Goal: Use online tool/utility: Use online tool/utility

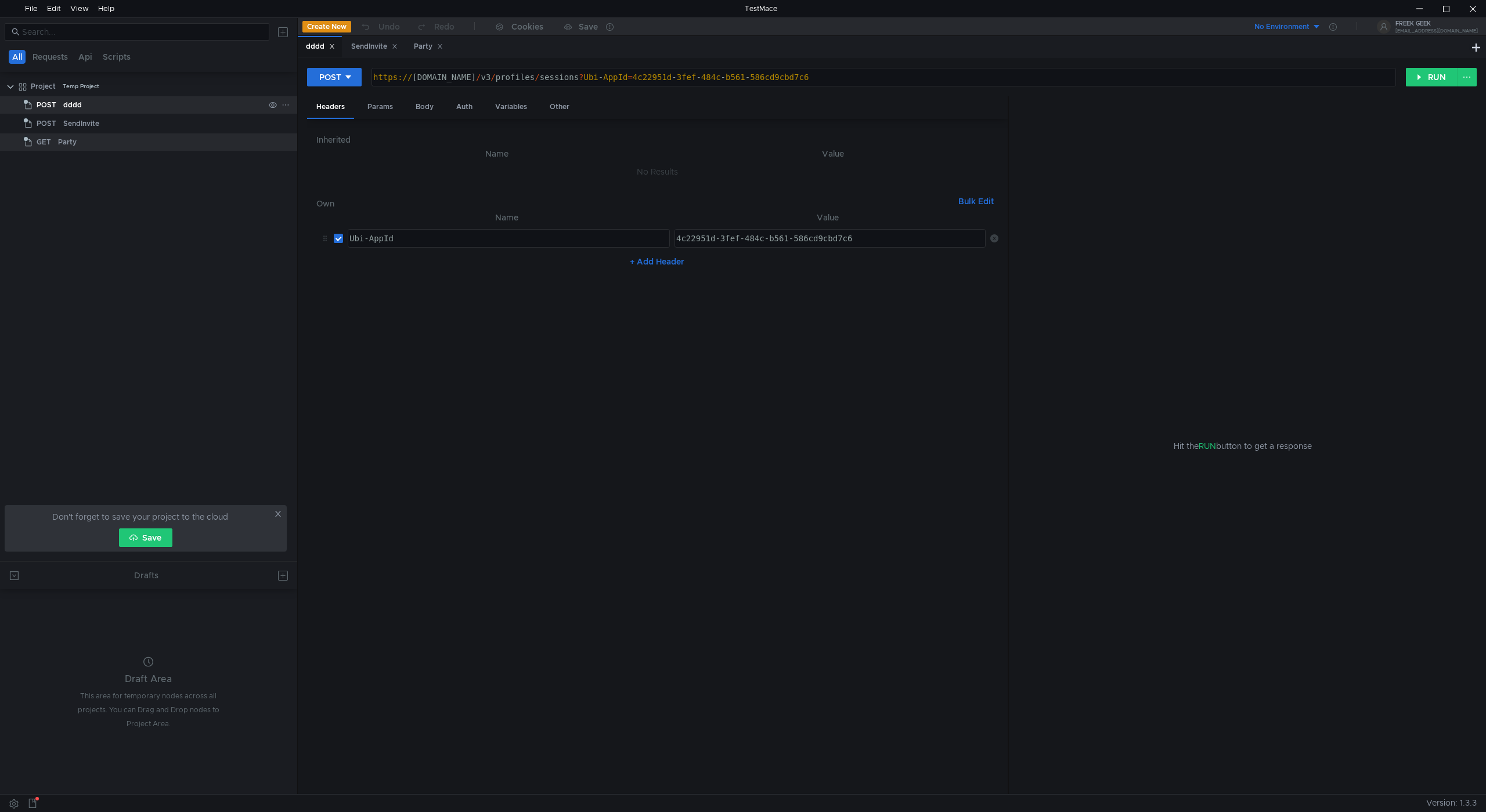
drag, startPoint x: 96, startPoint y: 198, endPoint x: 107, endPoint y: 99, distance: 99.6
click at [95, 191] on tree-viewport "Project Temp Project POST dddd POST SendInvite GET Party" at bounding box center [149, 319] width 298 height 484
click at [323, 29] on button "Create New" at bounding box center [326, 27] width 49 height 12
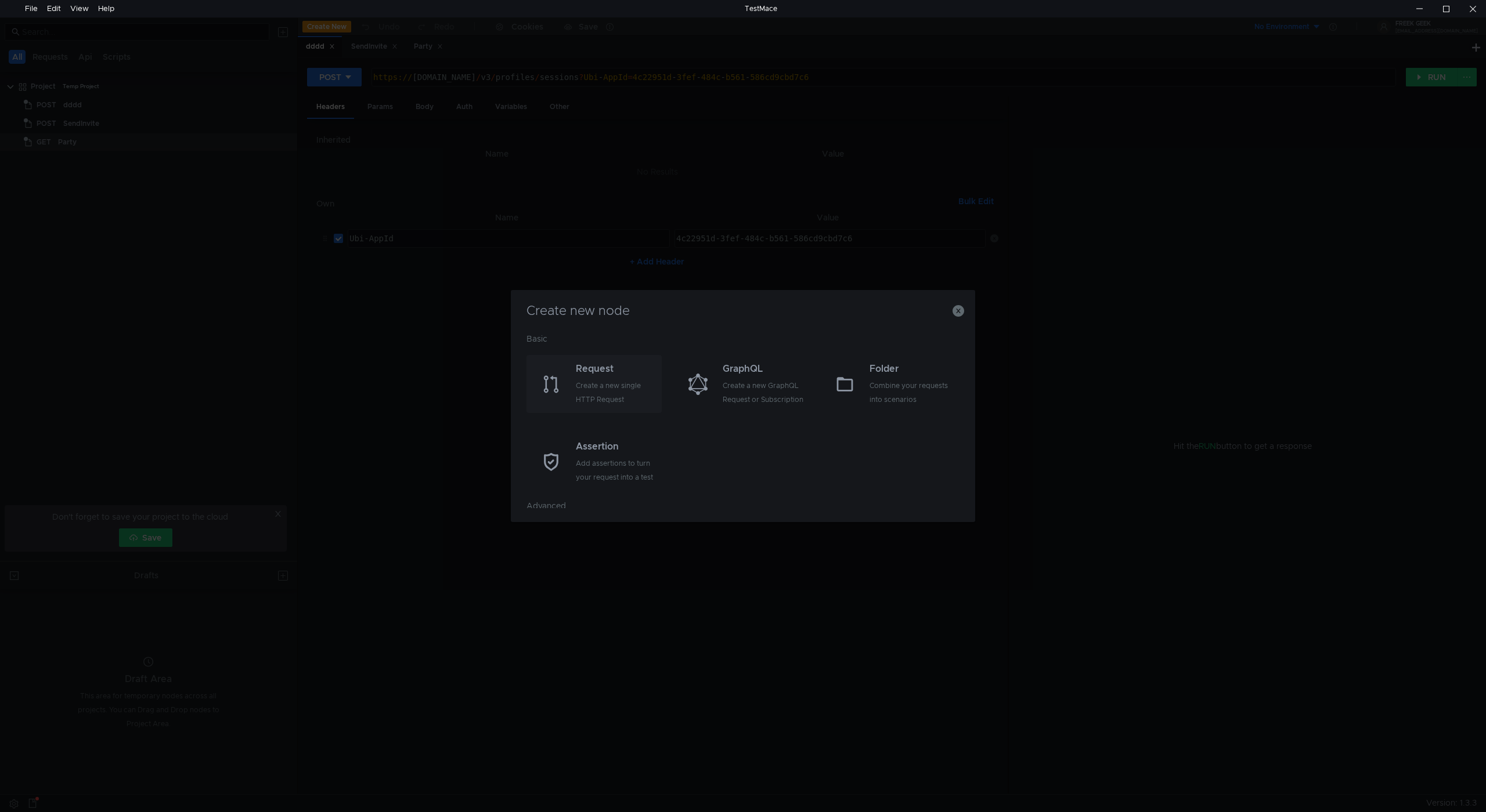
click at [613, 379] on div "Create a new single HTTP Request" at bounding box center [617, 393] width 83 height 28
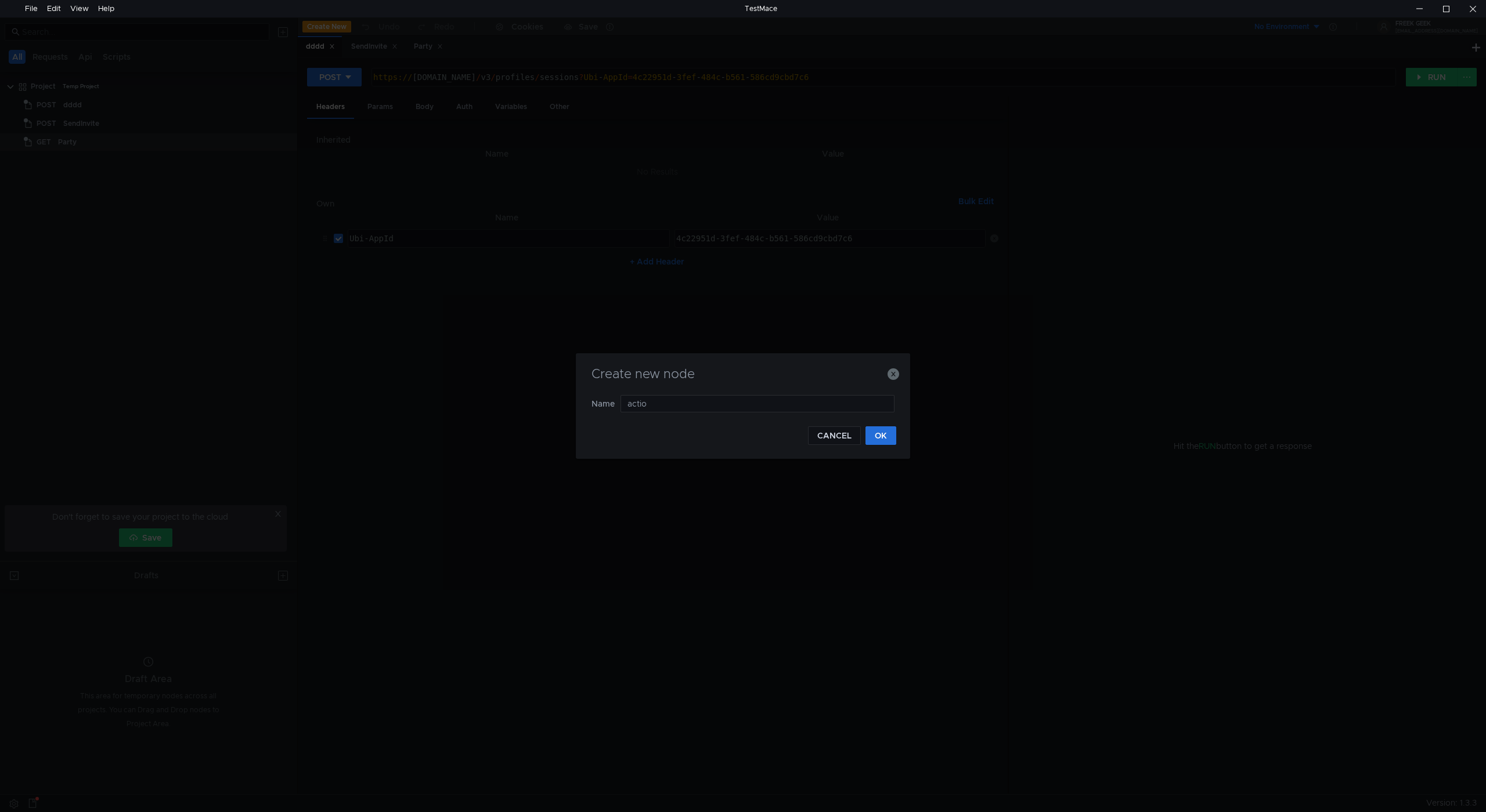
type input "action"
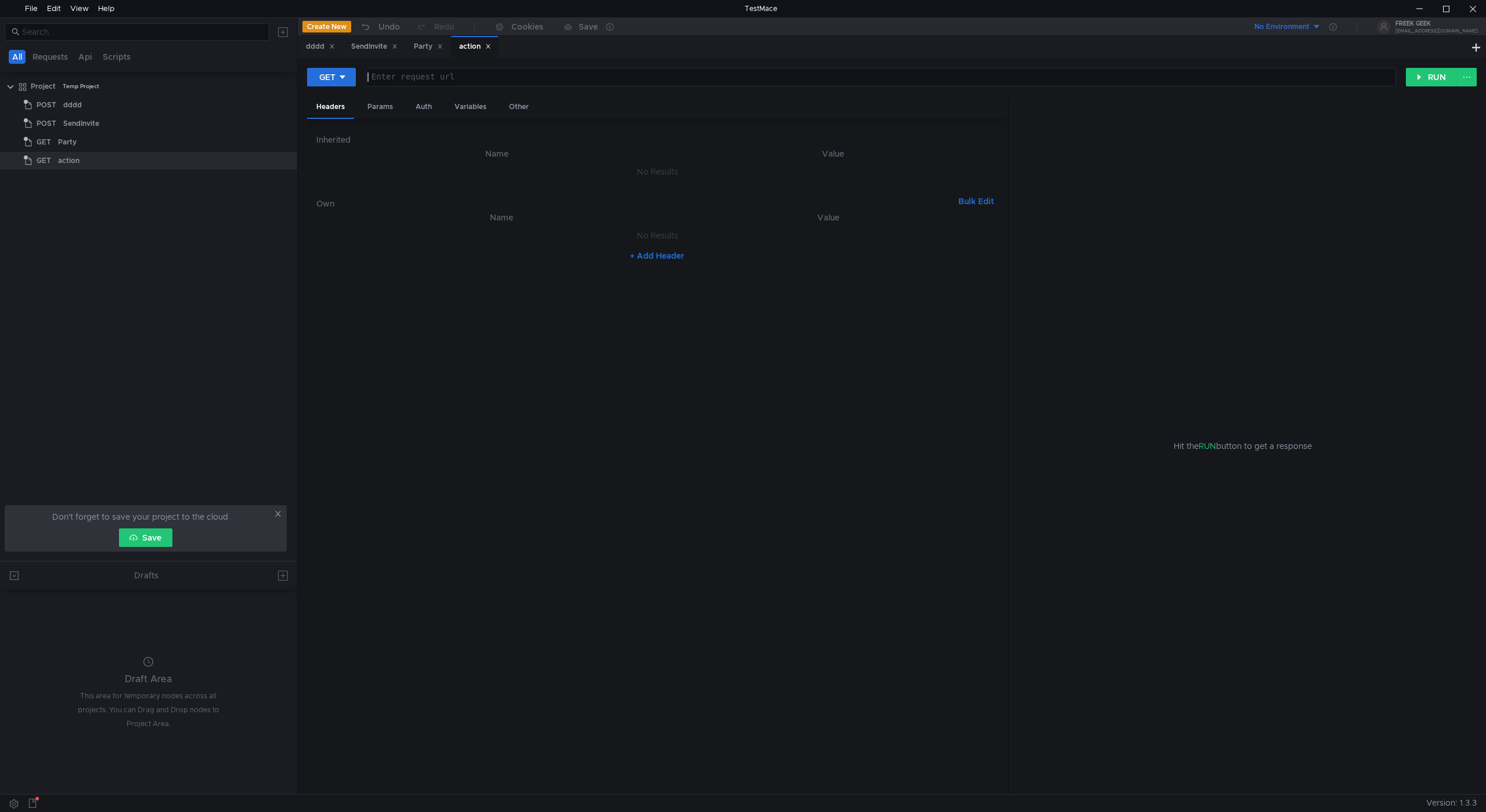
click at [444, 85] on div at bounding box center [879, 86] width 1029 height 28
paste textarea "[URL][DOMAIN_NAME]"
type textarea "[URL][DOMAIN_NAME]"
click at [538, 337] on nz-table "Name Value No Results + Add Header" at bounding box center [657, 498] width 682 height 575
click at [670, 253] on button "+ Add Header" at bounding box center [656, 255] width 64 height 14
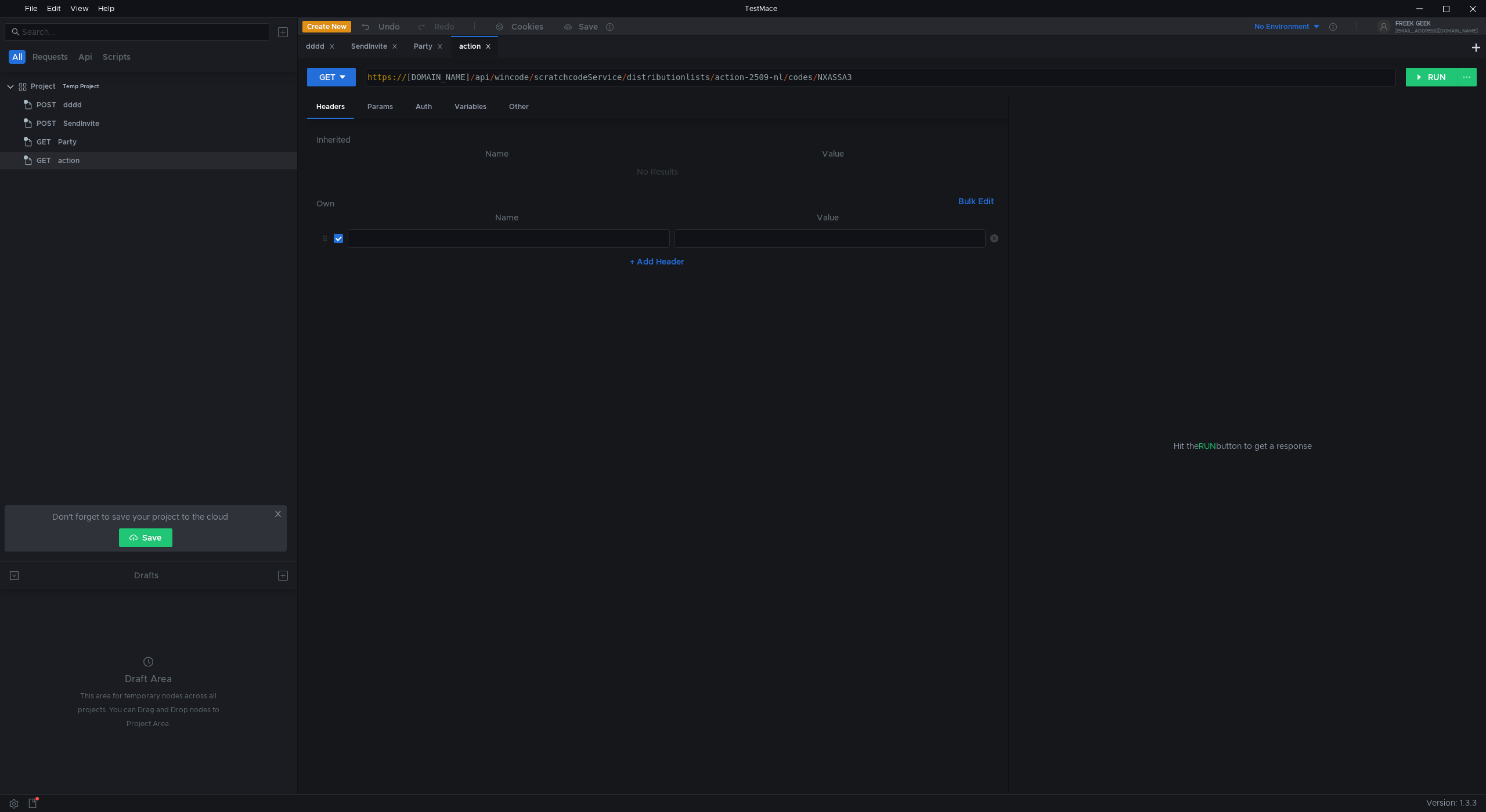
drag, startPoint x: 453, startPoint y: 236, endPoint x: 466, endPoint y: 241, distance: 13.9
click at [455, 237] on div at bounding box center [508, 248] width 322 height 28
paste textarea "application/json, text/plain, */*"
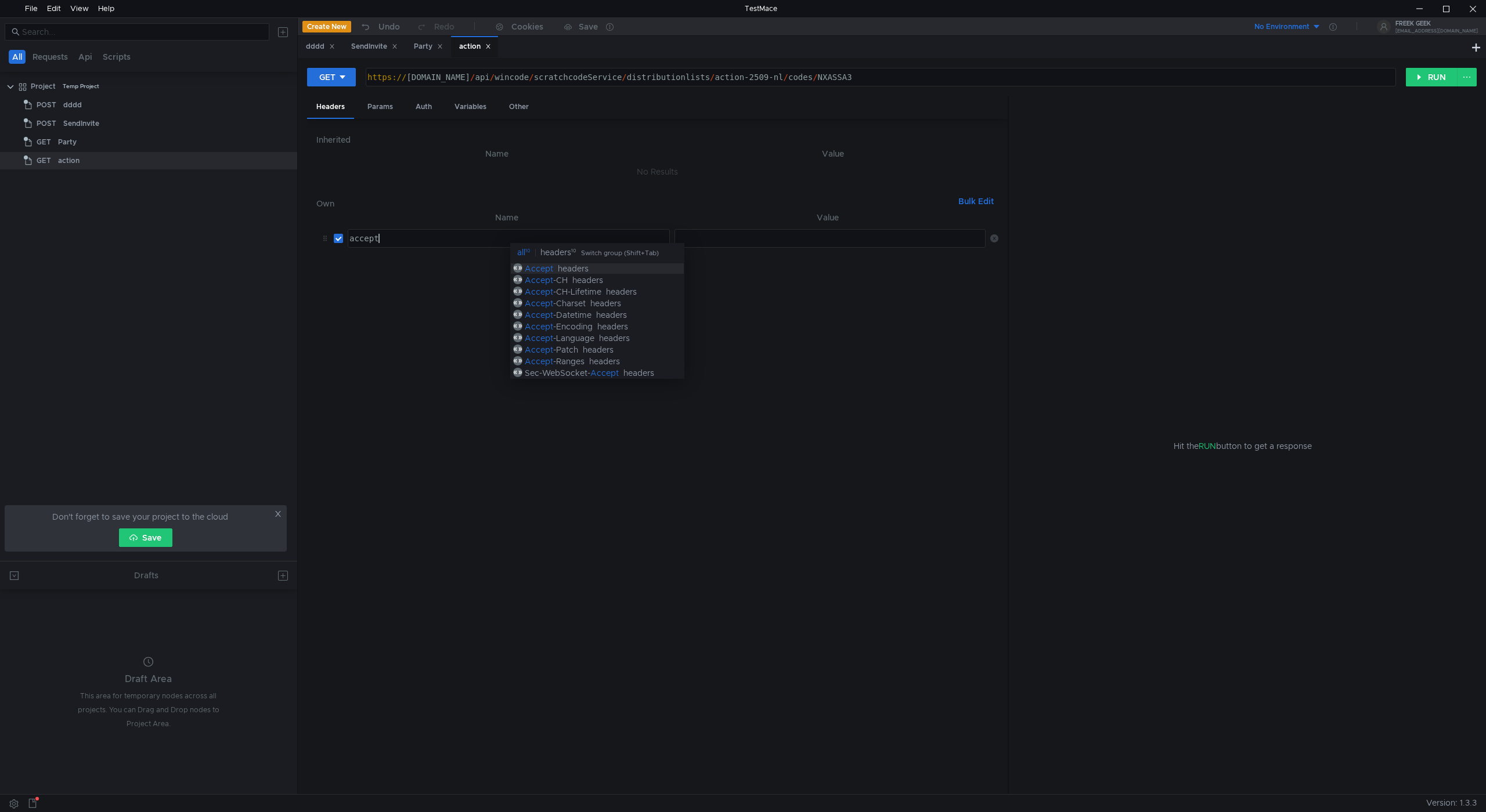
scroll to position [0, 2]
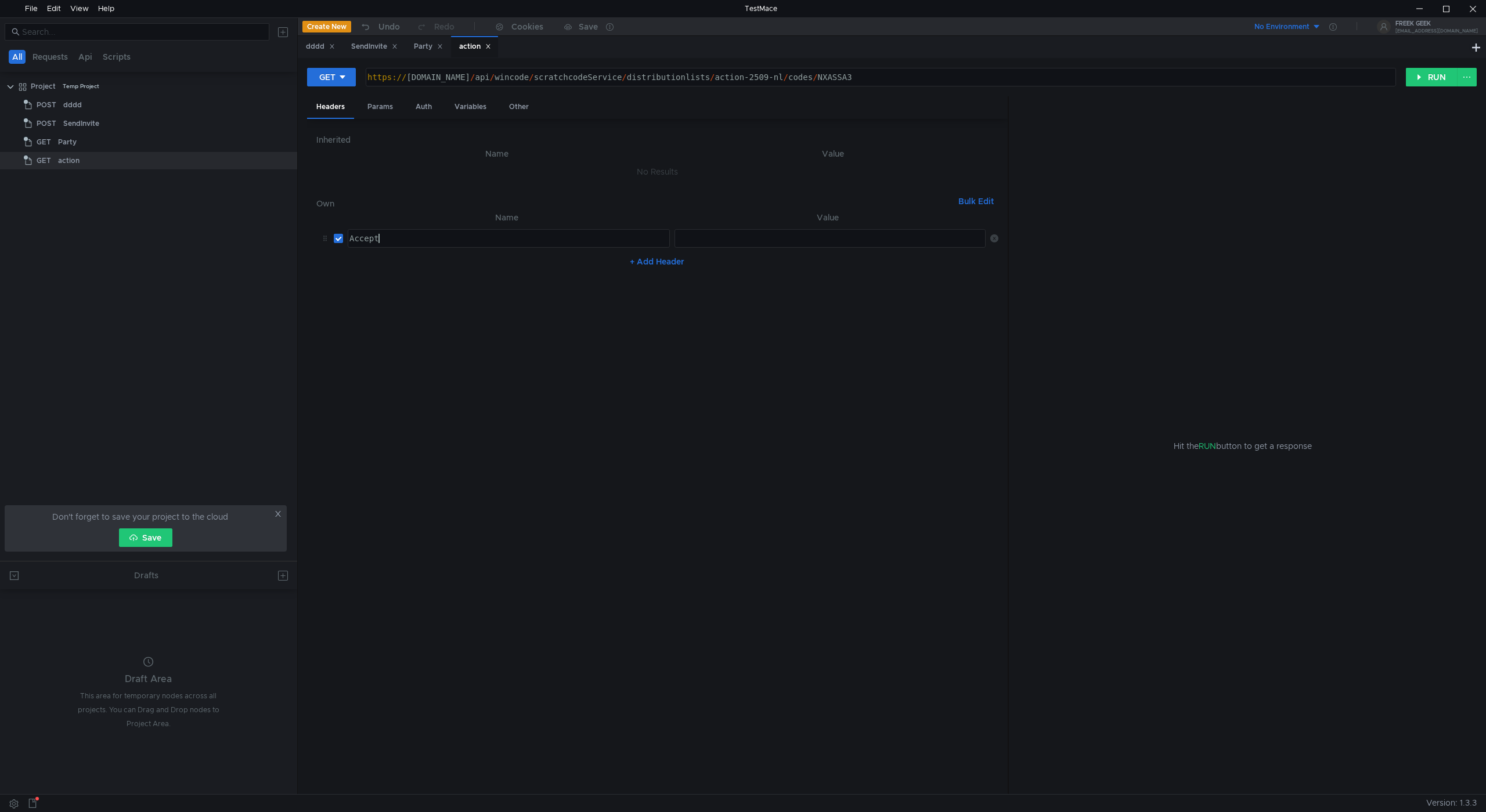
type textarea "Accept"
click at [679, 237] on div at bounding box center [830, 248] width 312 height 28
paste textarea "application/json, text/plain, */*"
type textarea "application/json, text/plain, */*"
click at [665, 257] on button "+ Add Header" at bounding box center [656, 261] width 64 height 14
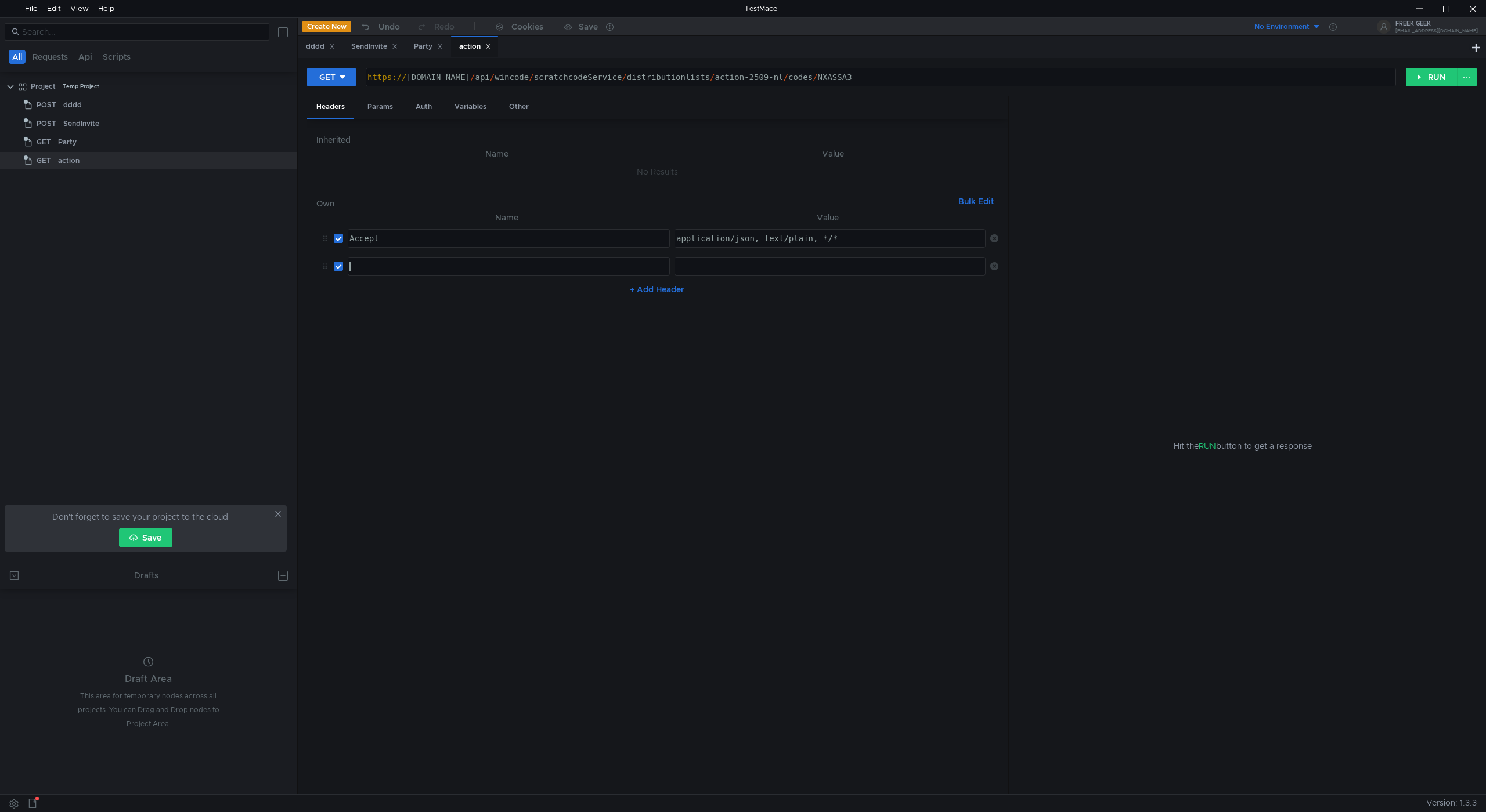
click at [631, 275] on div at bounding box center [508, 275] width 322 height 28
paste textarea "authorization"
type textarea "authorization"
click at [726, 261] on div at bounding box center [829, 266] width 310 height 18
paste textarea
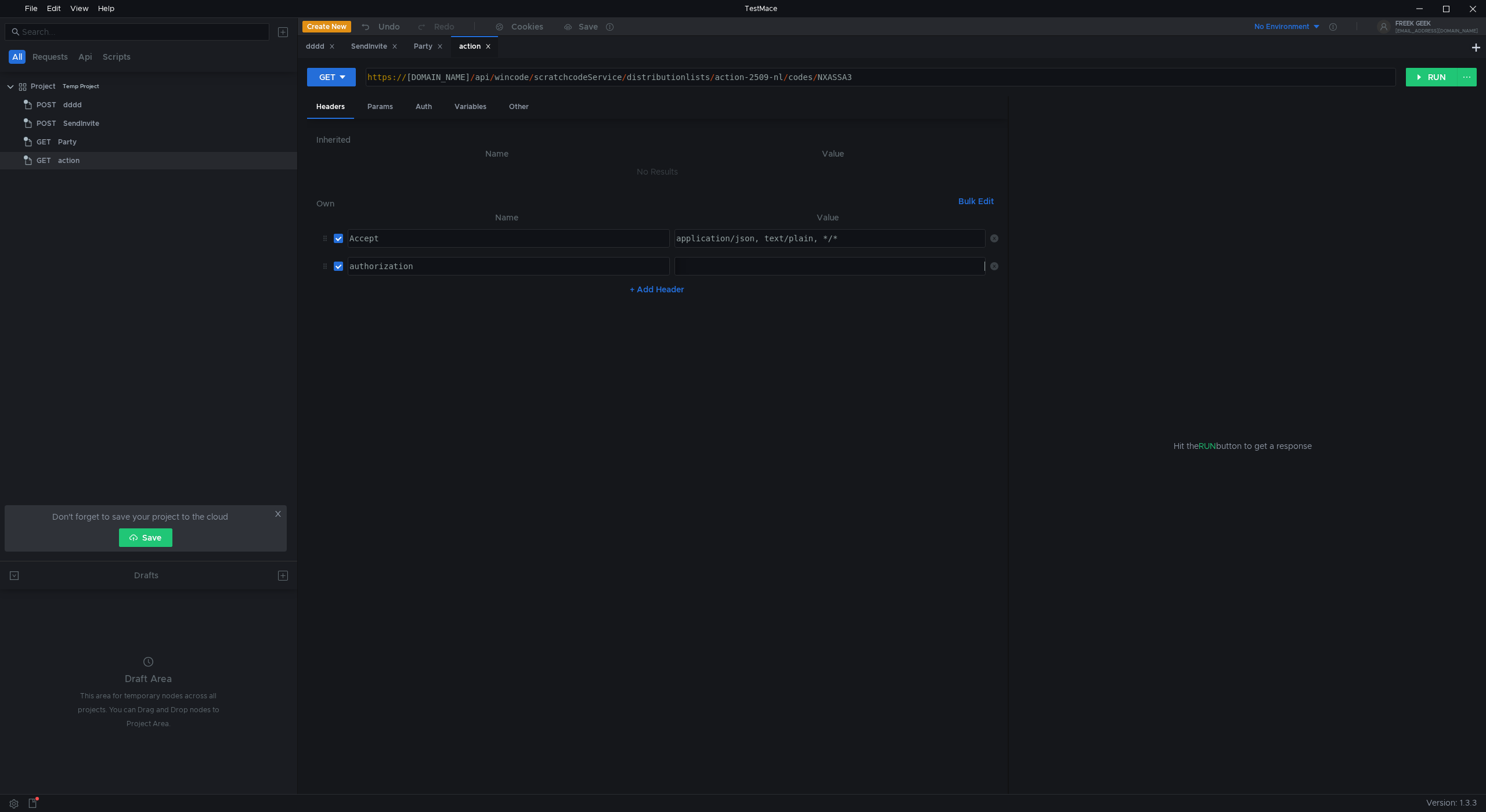
click at [854, 441] on nz-table "Name Value Accept Accept הההההההההההההההההההההההההההההההההההההההההההההההההההההה…" at bounding box center [657, 498] width 682 height 575
click at [113, 135] on div "Party" at bounding box center [161, 141] width 206 height 18
click at [110, 113] on div "dddd" at bounding box center [163, 104] width 201 height 18
click at [91, 141] on div "Party" at bounding box center [161, 141] width 206 height 18
click at [86, 103] on div "dddd" at bounding box center [163, 104] width 201 height 18
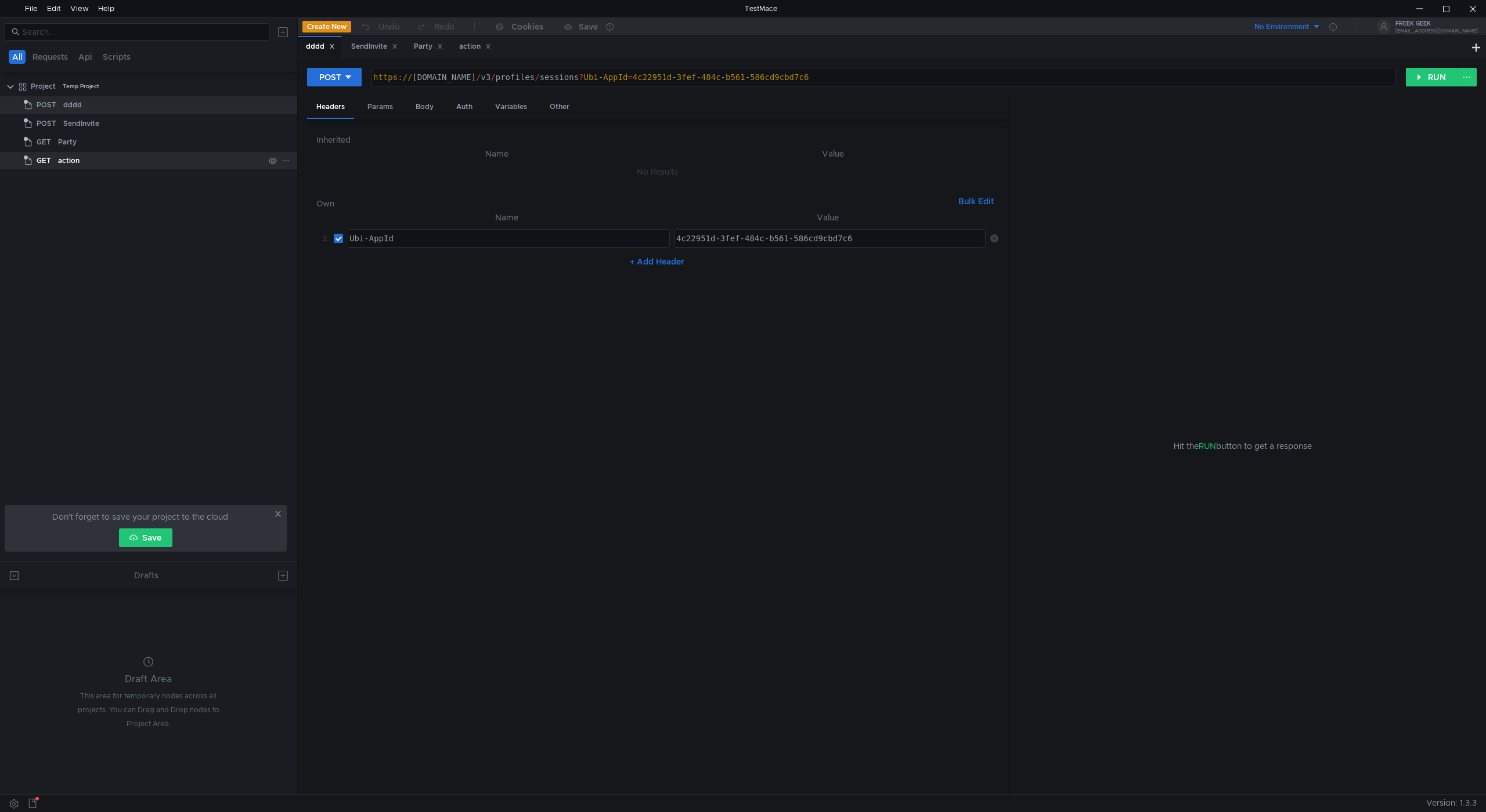
click at [87, 153] on div "action" at bounding box center [161, 161] width 206 height 18
click at [79, 156] on div "action" at bounding box center [161, 161] width 206 height 18
click at [481, 51] on div "action" at bounding box center [475, 46] width 32 height 12
drag, startPoint x: 481, startPoint y: 74, endPoint x: 773, endPoint y: 94, distance: 292.7
click at [483, 74] on div "https:// [DOMAIN_NAME] / api / wincode / scratchcodeService / distributionlists…" at bounding box center [879, 86] width 1029 height 28
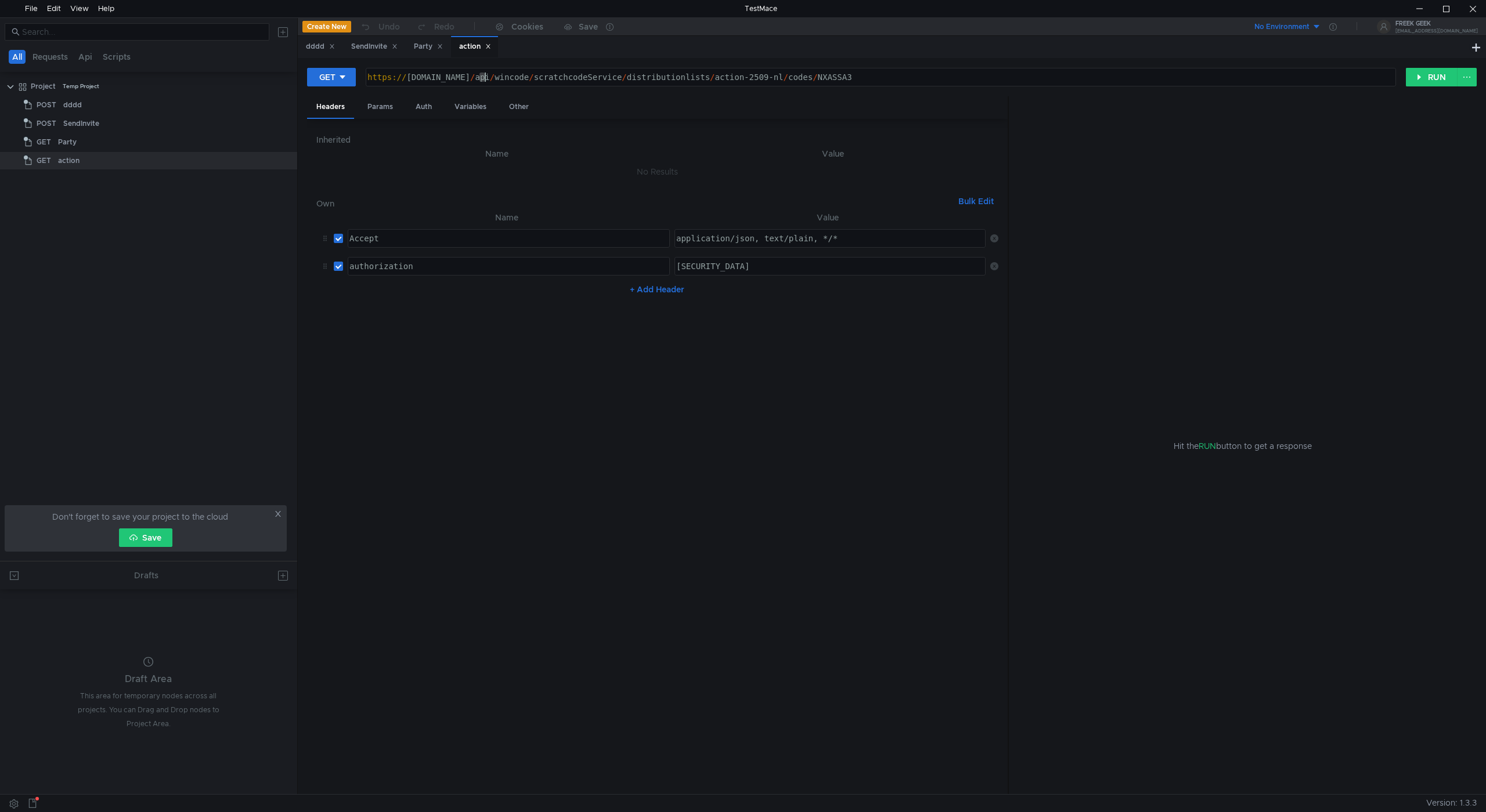
click at [898, 81] on div "https:// [DOMAIN_NAME] / api / wincode / scratchcodeService / distributionlists…" at bounding box center [879, 86] width 1029 height 28
click at [1425, 72] on button "RUN" at bounding box center [1431, 77] width 52 height 18
click at [1087, 161] on div "Parsed JSON Text {}" at bounding box center [1242, 473] width 468 height 645
click at [1087, 164] on span "JSON" at bounding box center [1084, 166] width 22 height 10
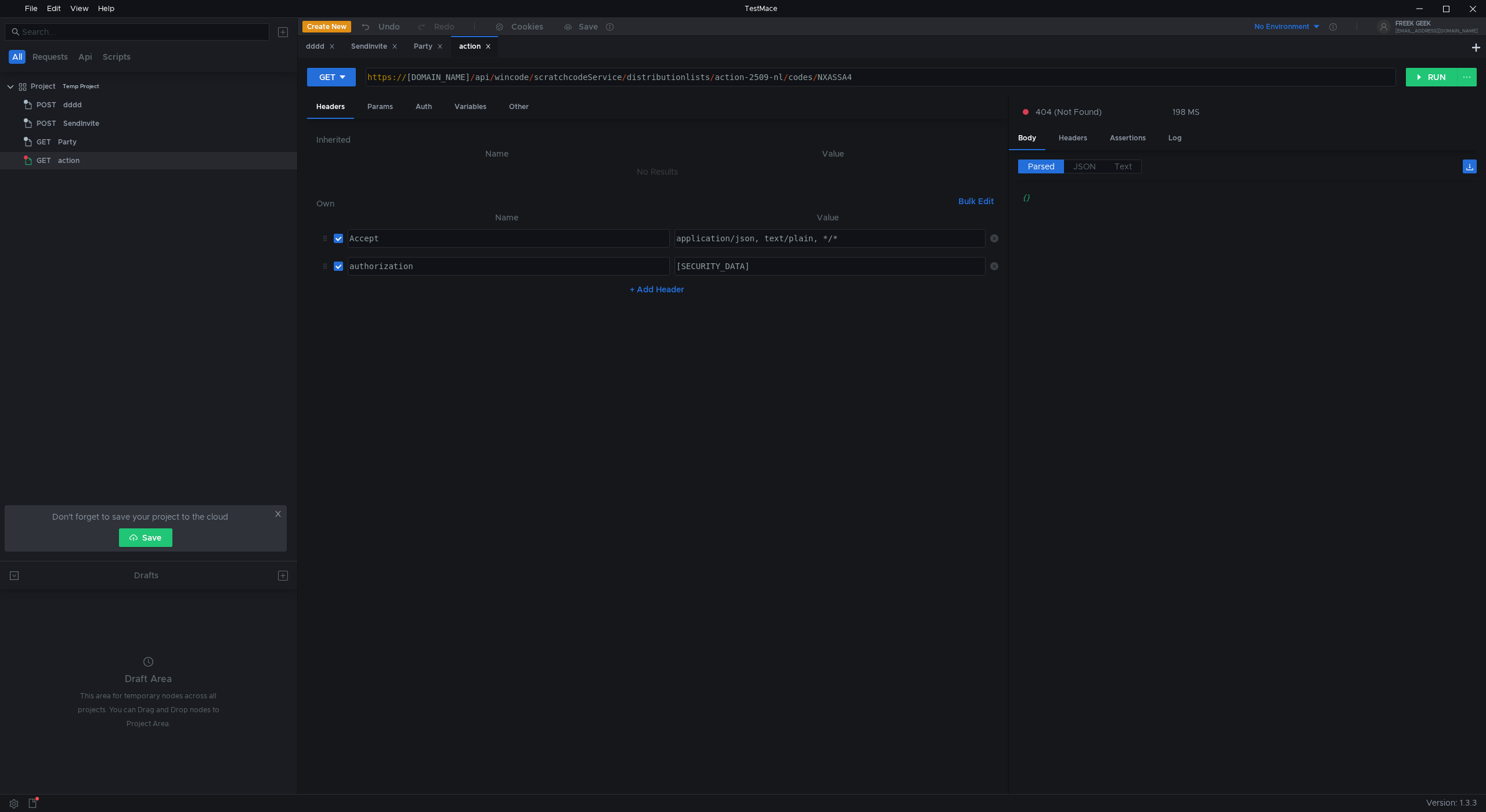
click at [916, 77] on div "https:// [DOMAIN_NAME] / api / wincode / scratchcodeService / distributionlists…" at bounding box center [879, 86] width 1029 height 28
click at [1434, 80] on button "RUN" at bounding box center [1431, 77] width 52 height 18
drag, startPoint x: 1082, startPoint y: 46, endPoint x: 1078, endPoint y: 72, distance: 26.3
click at [1079, 52] on div "dddd SendInvite Party action" at bounding box center [883, 47] width 1171 height 22
click at [1080, 73] on div "https:// [DOMAIN_NAME] / api / wincode / scratchcodeService / distributionlists…" at bounding box center [879, 86] width 1029 height 28
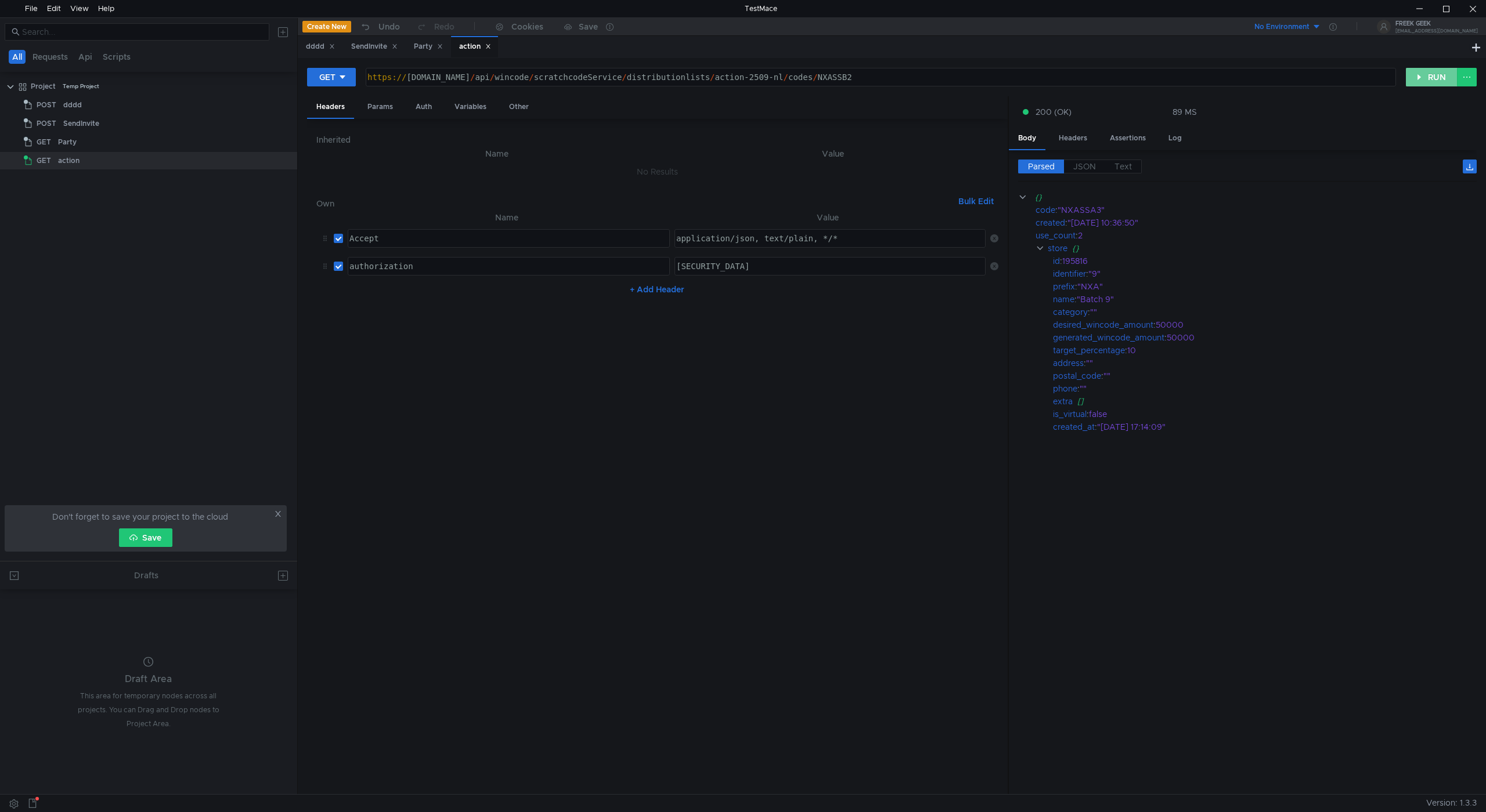
click at [1419, 81] on button "RUN" at bounding box center [1431, 77] width 52 height 18
click at [1295, 78] on div "https:// [DOMAIN_NAME] / api / wincode / scratchcodeService / distributionlists…" at bounding box center [879, 86] width 1029 height 28
type textarea "[URL][DOMAIN_NAME]"
click at [1423, 68] on button "RUN" at bounding box center [1431, 77] width 52 height 18
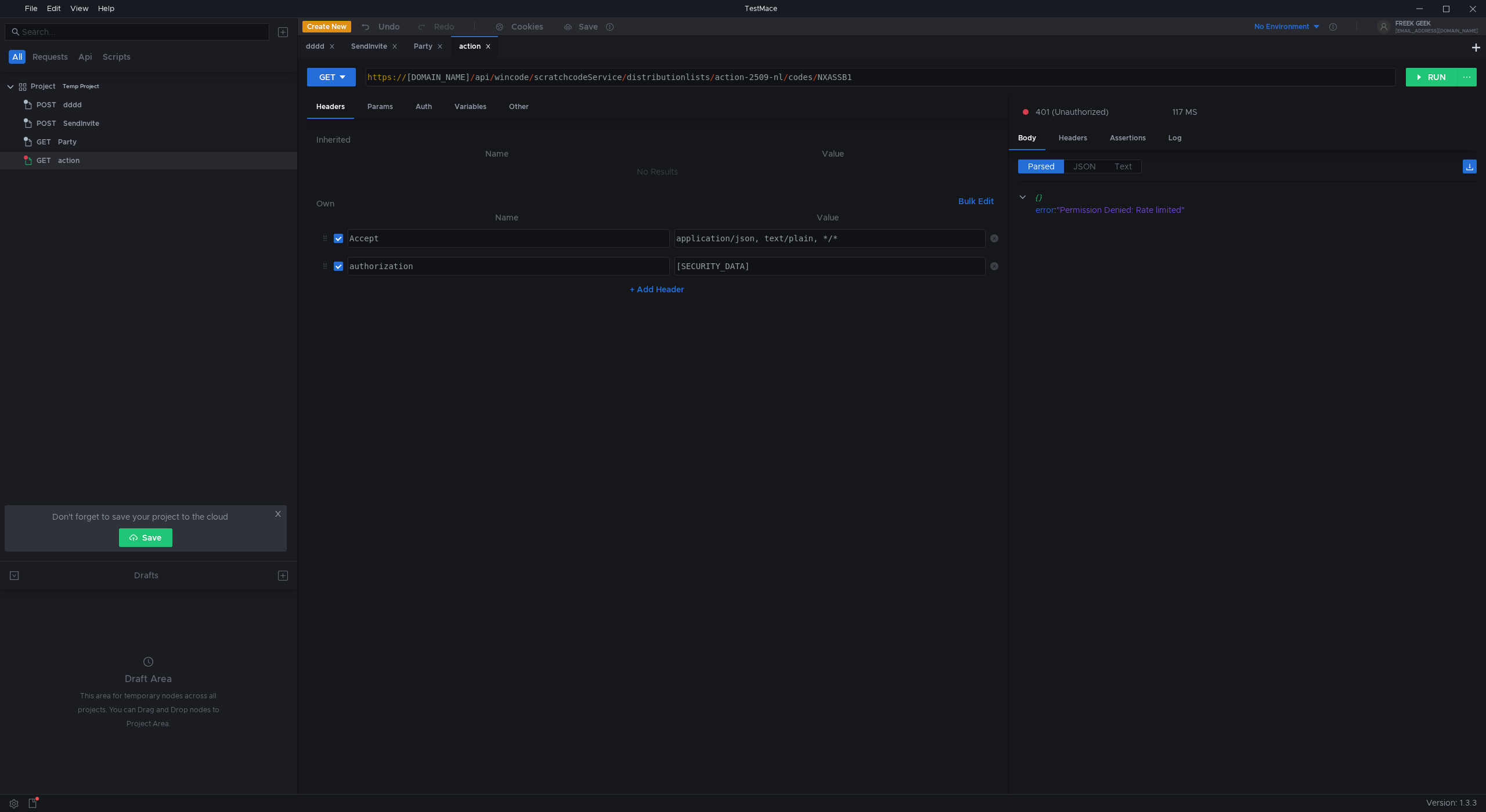
scroll to position [0, 35]
